Goal: Task Accomplishment & Management: Complete application form

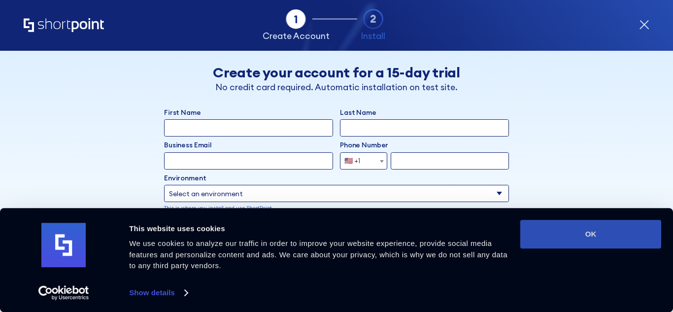
click at [618, 231] on button "OK" at bounding box center [590, 234] width 141 height 29
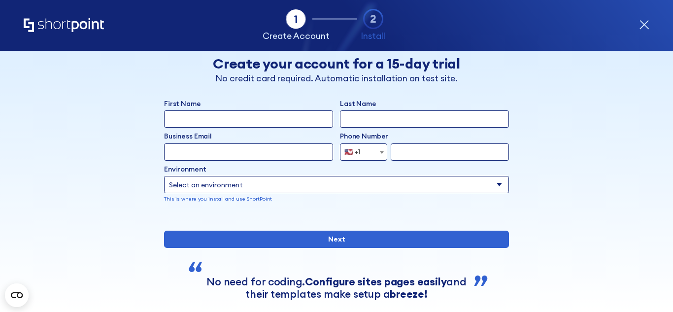
scroll to position [8, 0]
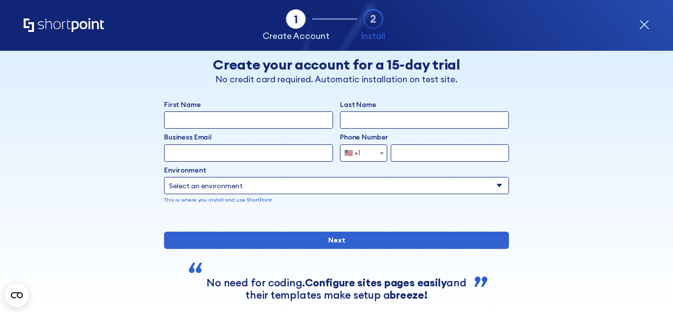
click at [370, 21] on icon "form" at bounding box center [373, 19] width 21 height 21
click at [254, 113] on input "First Name" at bounding box center [248, 119] width 169 height 17
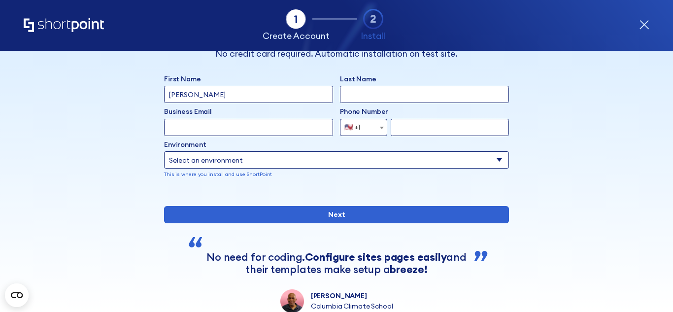
scroll to position [33, 0]
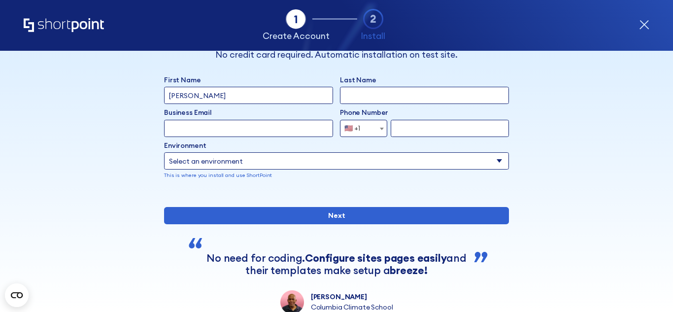
type input "[PERSON_NAME]"
click at [367, 90] on input "Last Name" at bounding box center [424, 95] width 169 height 17
click at [269, 130] on input "Business Email" at bounding box center [248, 128] width 169 height 17
click at [399, 94] on input "Casti" at bounding box center [424, 95] width 169 height 17
type input "C"
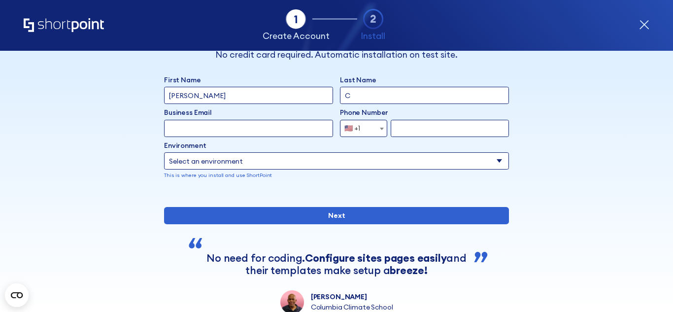
click at [211, 134] on input "Business Email" at bounding box center [248, 128] width 169 height 17
type input "[EMAIL_ADDRESS][DOMAIN_NAME]"
click at [377, 131] on span "form" at bounding box center [382, 128] width 10 height 17
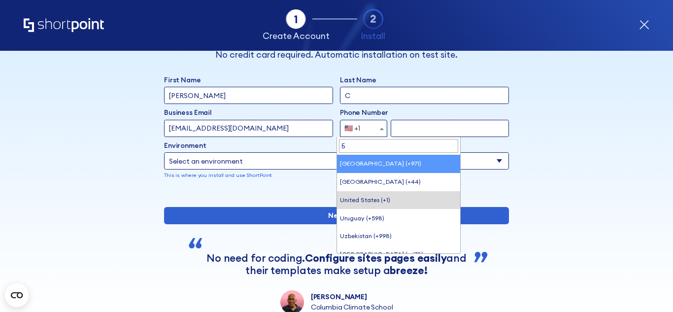
scroll to position [0, 0]
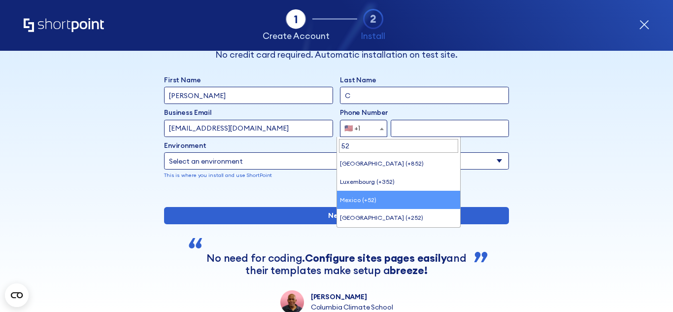
type input "52"
select select "+52"
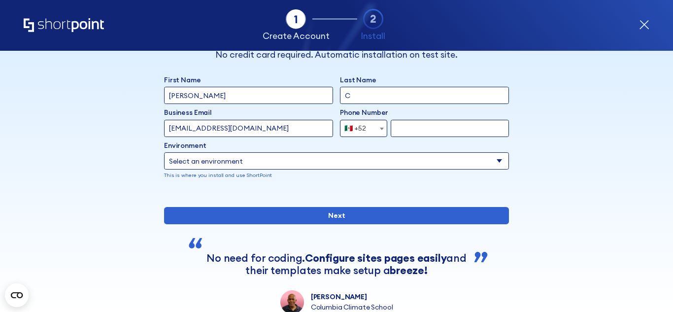
click at [400, 131] on input "form" at bounding box center [450, 128] width 118 height 17
type input "5656640094"
click at [382, 165] on select "Select an environment Microsoft 365 SharePoint Online SharePoint 2019 (On-Premi…" at bounding box center [336, 160] width 345 height 17
click at [135, 204] on div "Back Back Create your account for a 15-day trial No credit card required. Autom…" at bounding box center [337, 166] width 528 height 296
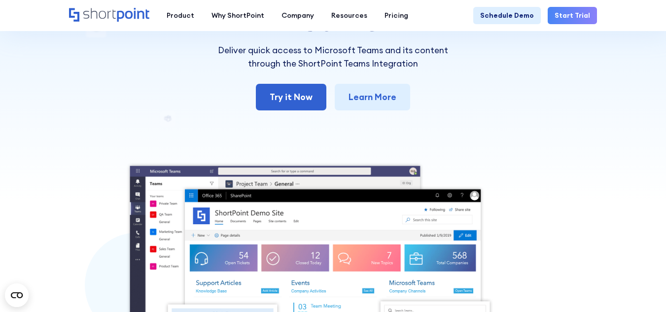
scroll to position [111, 0]
